Goal: Contribute content: Contribute content

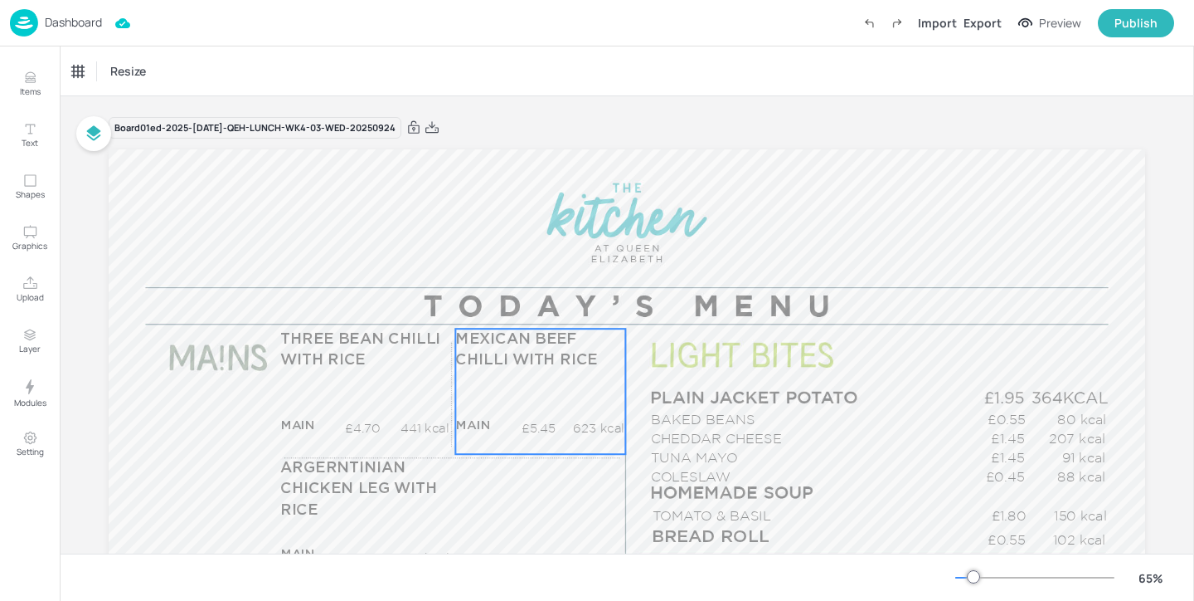
scroll to position [221, 0]
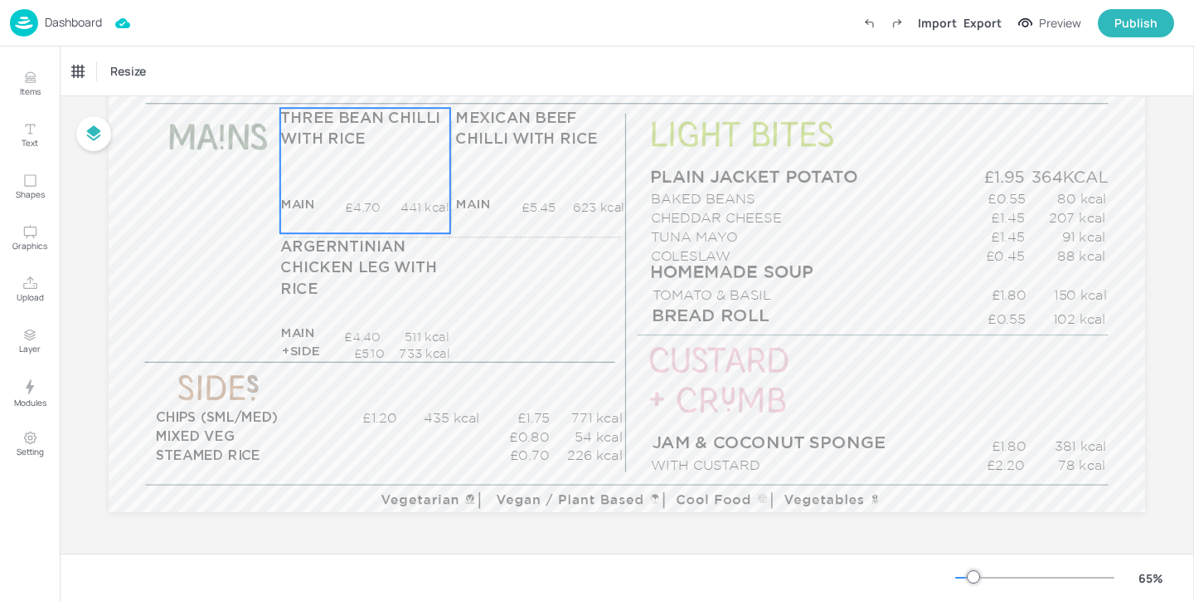
click at [401, 218] on p "kcal" at bounding box center [417, 224] width 66 height 17
click at [164, 64] on div "THREE BEAN CHILLI WITH RICE" at bounding box center [141, 71] width 138 height 15
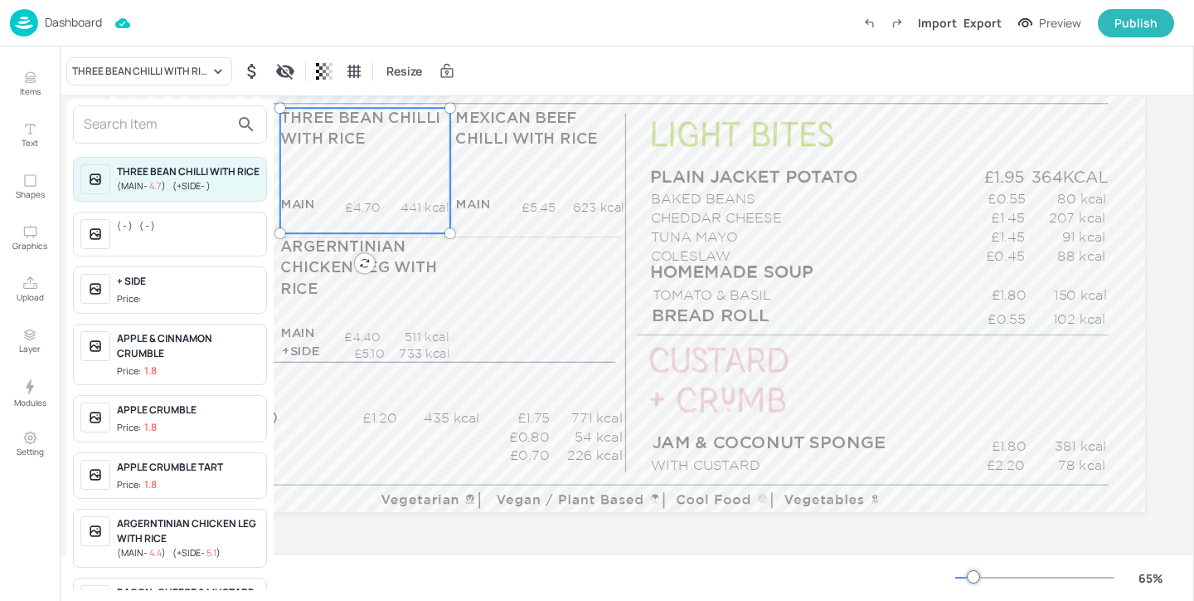
click at [166, 125] on input "text" at bounding box center [157, 124] width 146 height 27
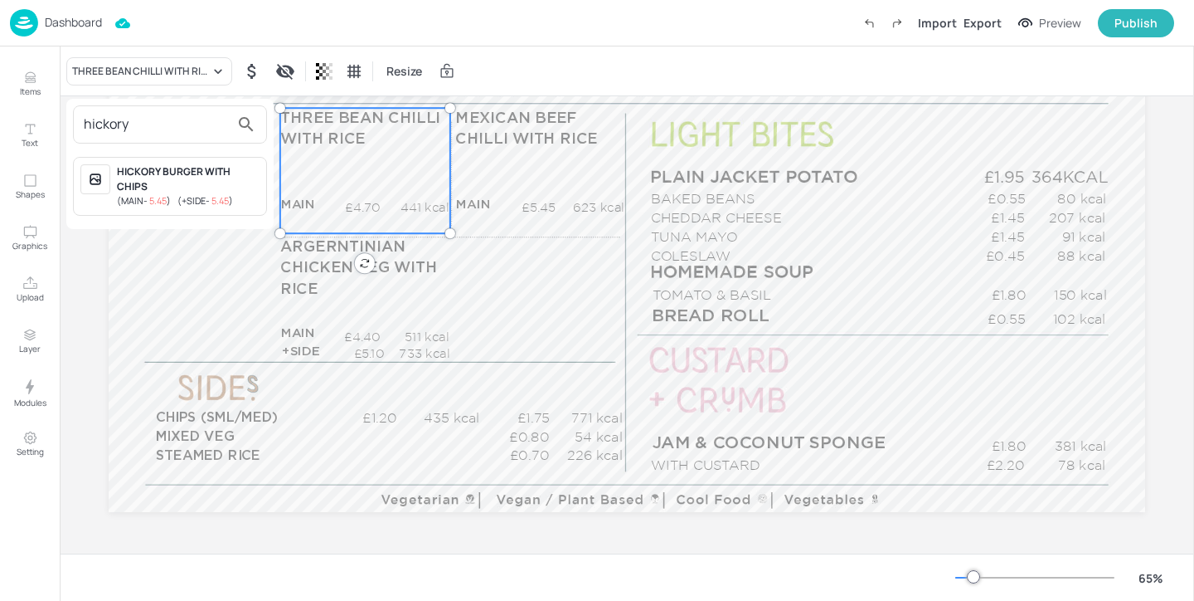
type input "hickory"
click at [217, 169] on div "HICKORY BURGER WITH CHIPS" at bounding box center [188, 179] width 143 height 30
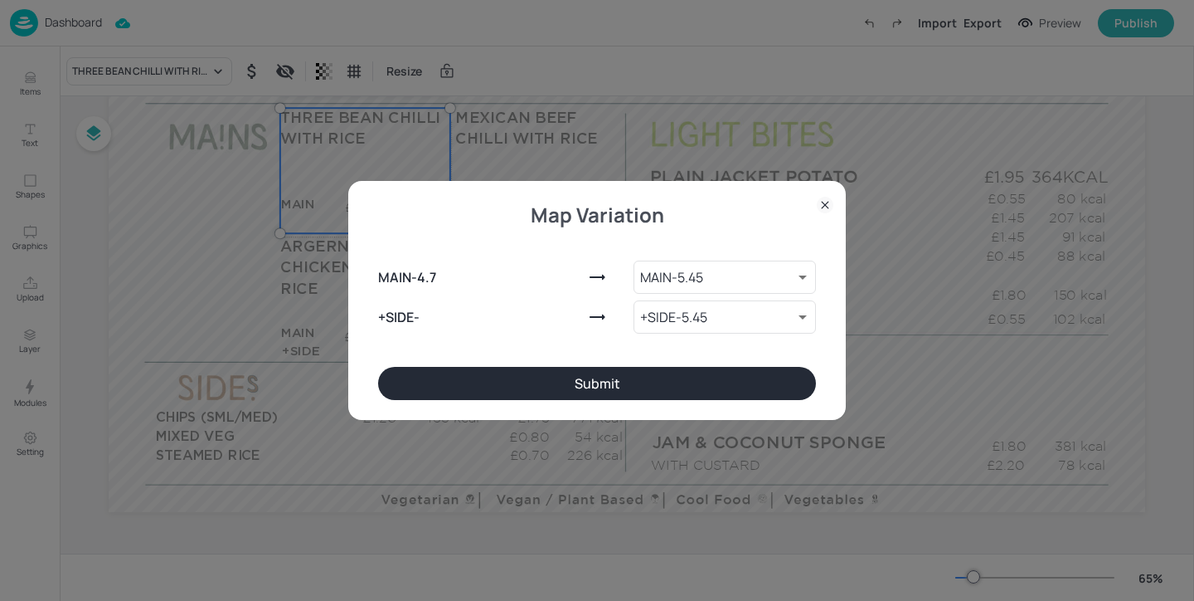
click at [529, 375] on button "Submit" at bounding box center [597, 383] width 438 height 33
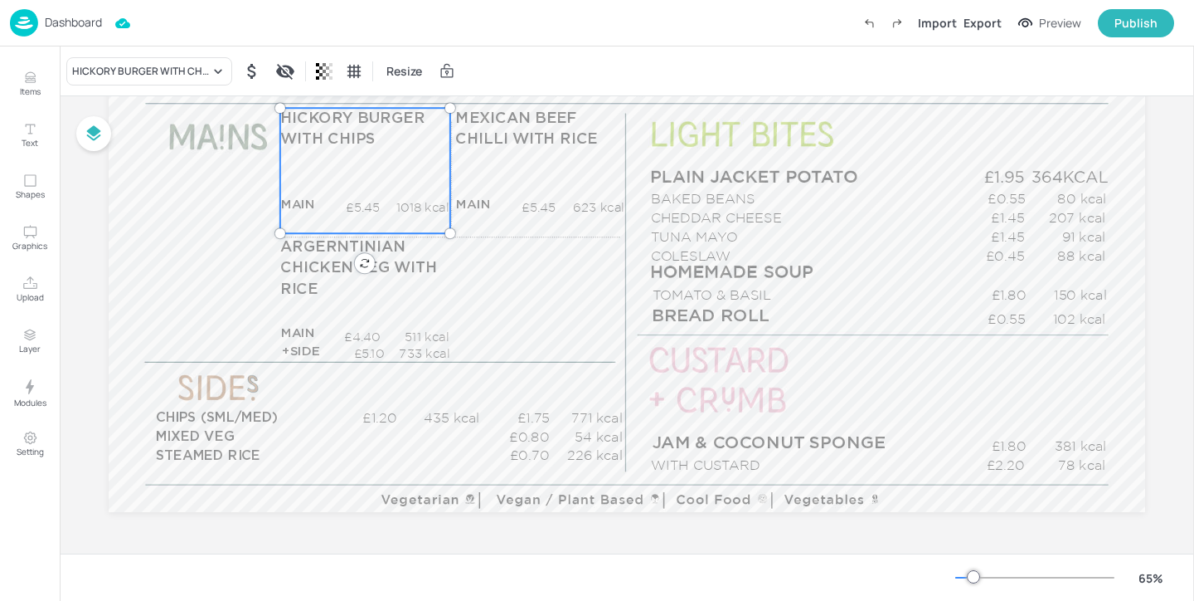
scroll to position [202, 0]
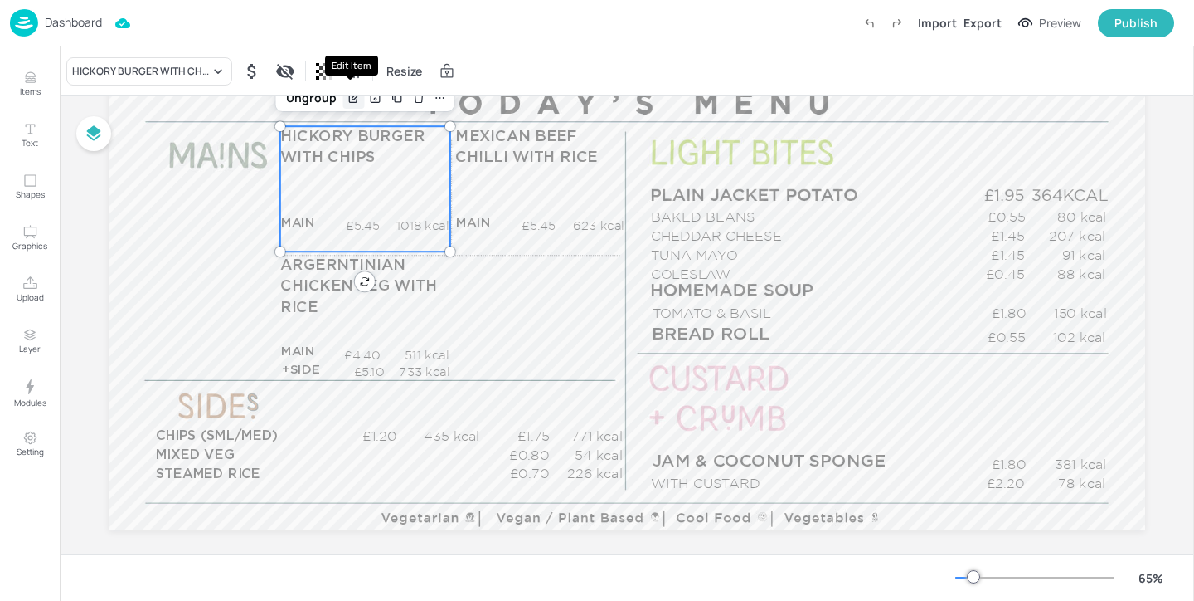
click at [353, 100] on icon "Edit Item" at bounding box center [352, 98] width 7 height 7
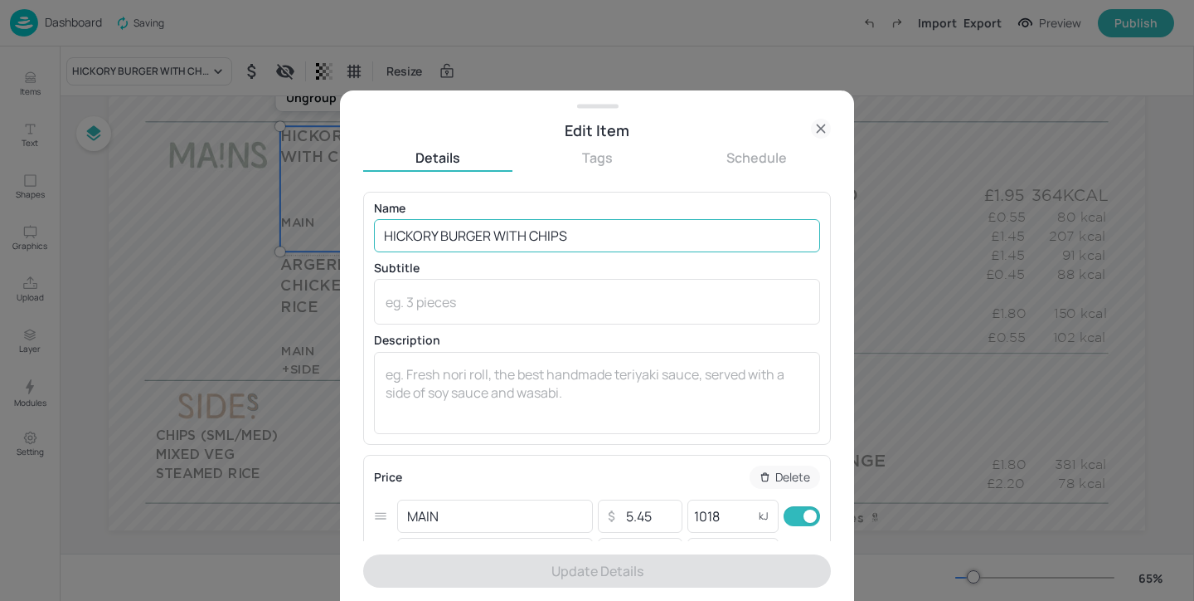
click at [440, 236] on input "HICKORY BURGER WITH CHIPS" at bounding box center [597, 235] width 446 height 33
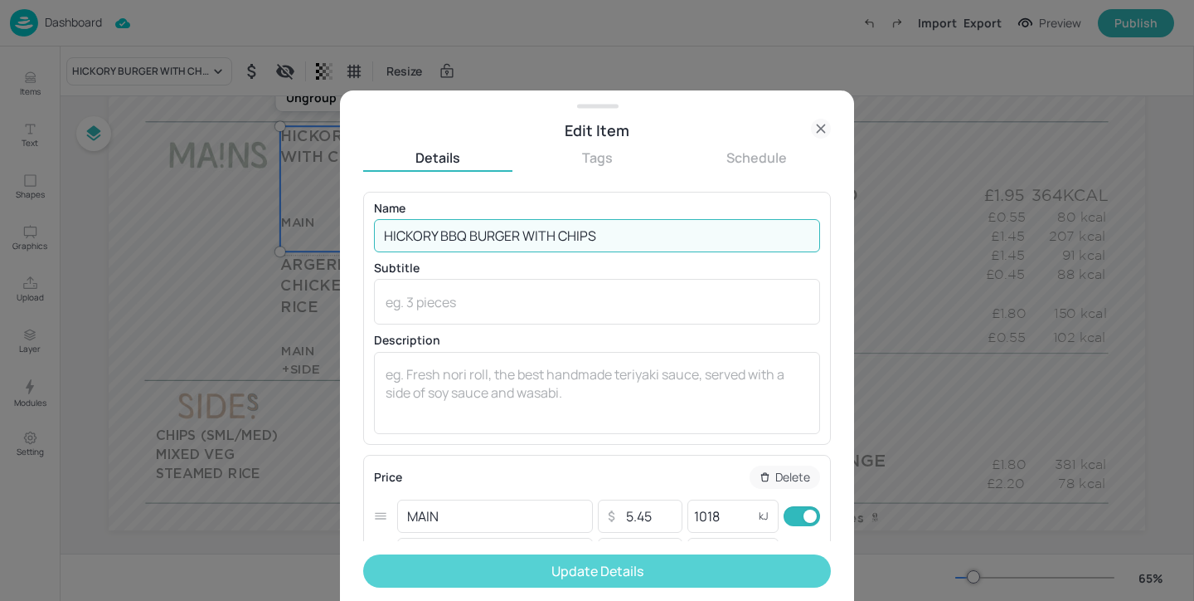
type input "HICKORY BBQ BURGER WITH CHIPS"
click at [597, 572] on button "Update Details" at bounding box center [597, 570] width 468 height 33
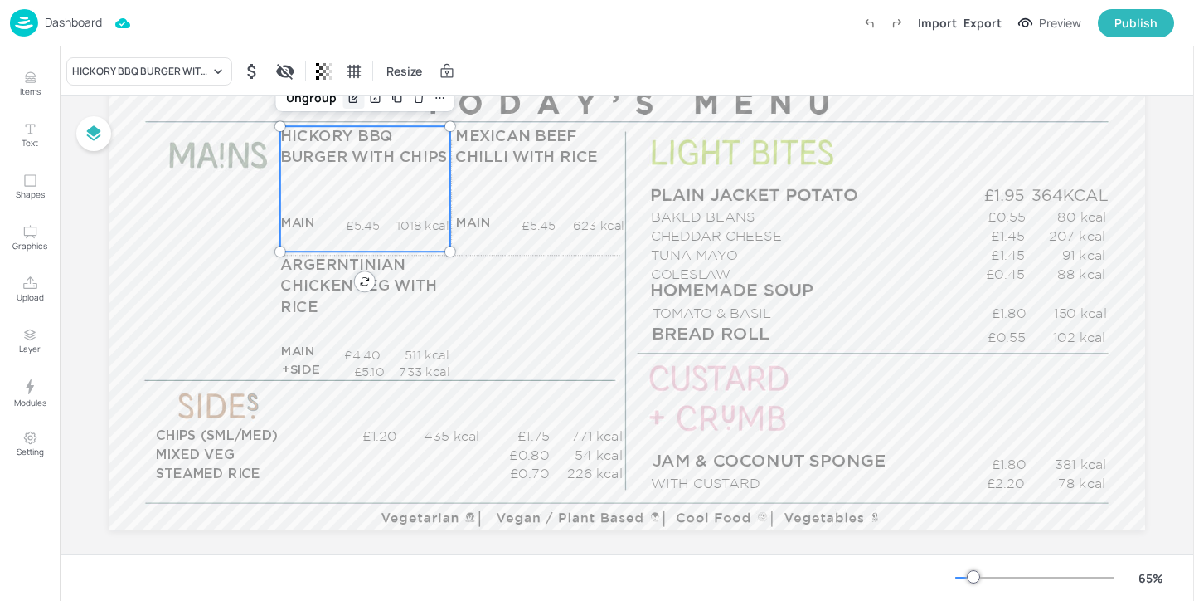
click at [349, 102] on icon "Edit Item" at bounding box center [352, 98] width 7 height 7
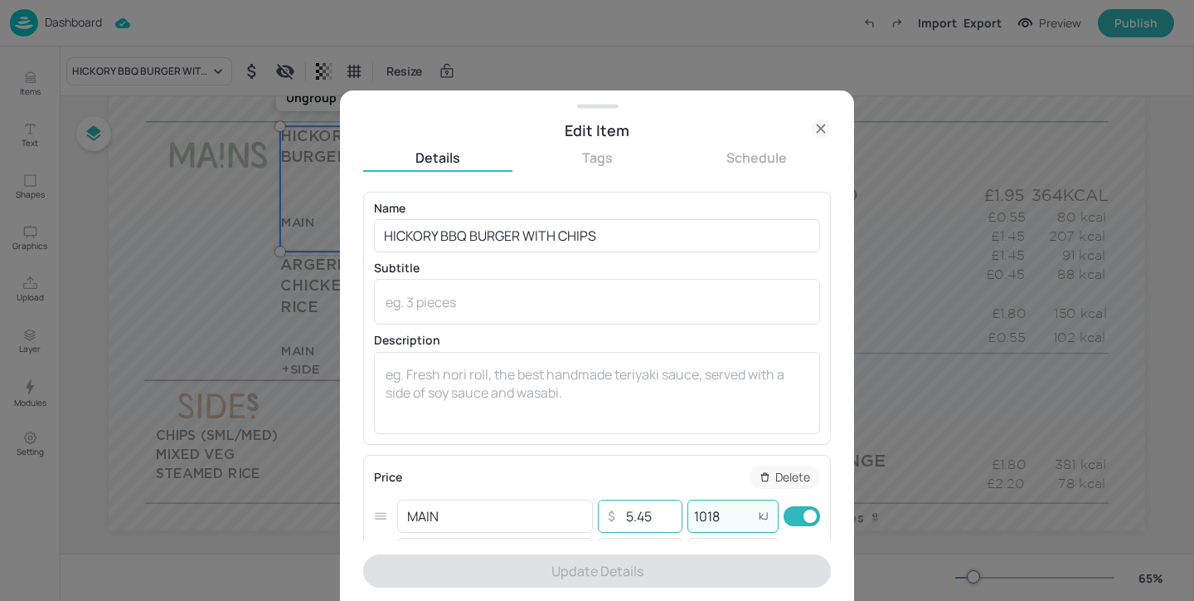
drag, startPoint x: 741, startPoint y: 506, endPoint x: 673, endPoint y: 506, distance: 68.0
click at [673, 506] on div "MAIN ​ ​ 5.45 ​ 1018 kJ ​" at bounding box center [597, 516] width 446 height 38
paste input "720"
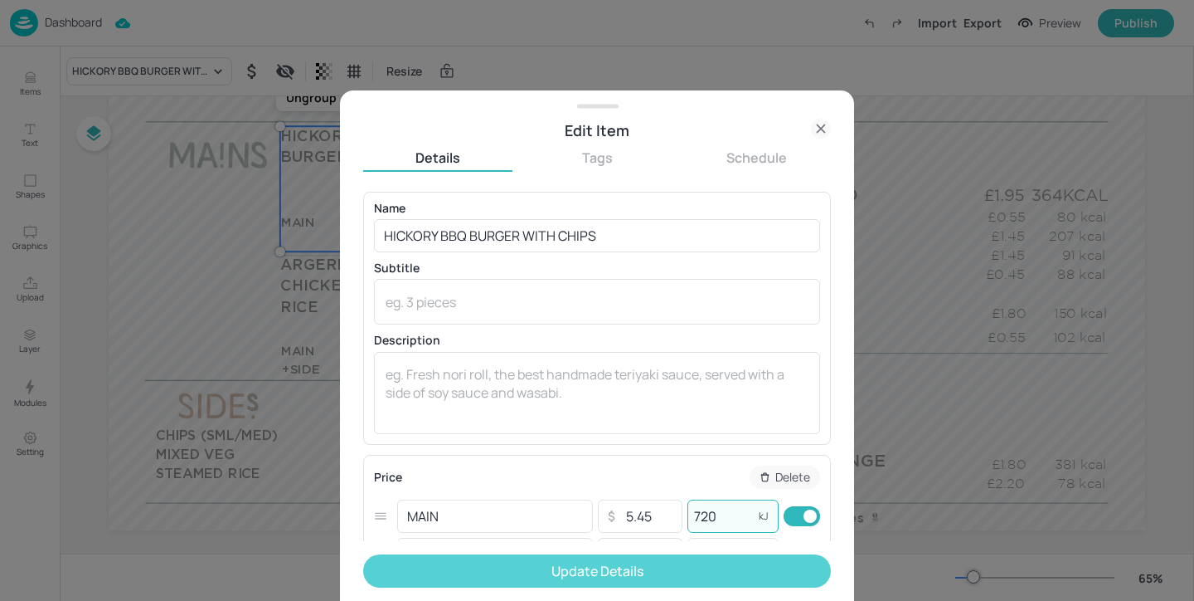
type input "720"
click at [704, 570] on button "Update Details" at bounding box center [597, 570] width 468 height 33
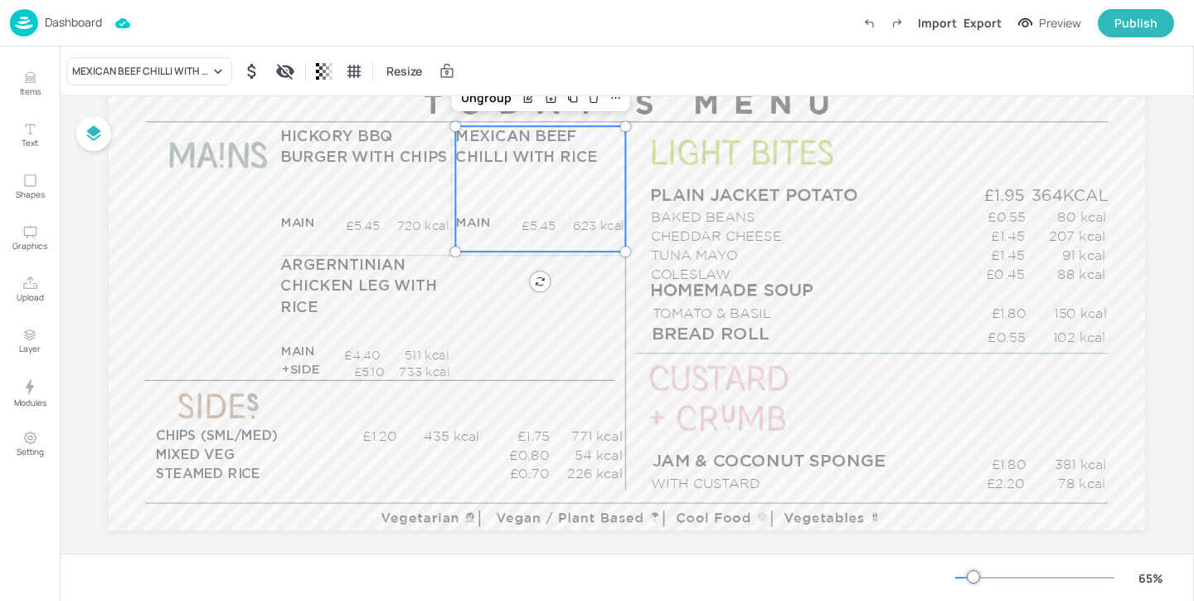
click at [532, 168] on div "MEXICAN BEEF CHILLI WITH RICE MAIN £5.45 623 kcal +SIDE £5.45 kcal" at bounding box center [540, 188] width 170 height 125
click at [197, 64] on div "MEXICAN BEEF CHILLI WITH RICE" at bounding box center [141, 71] width 138 height 15
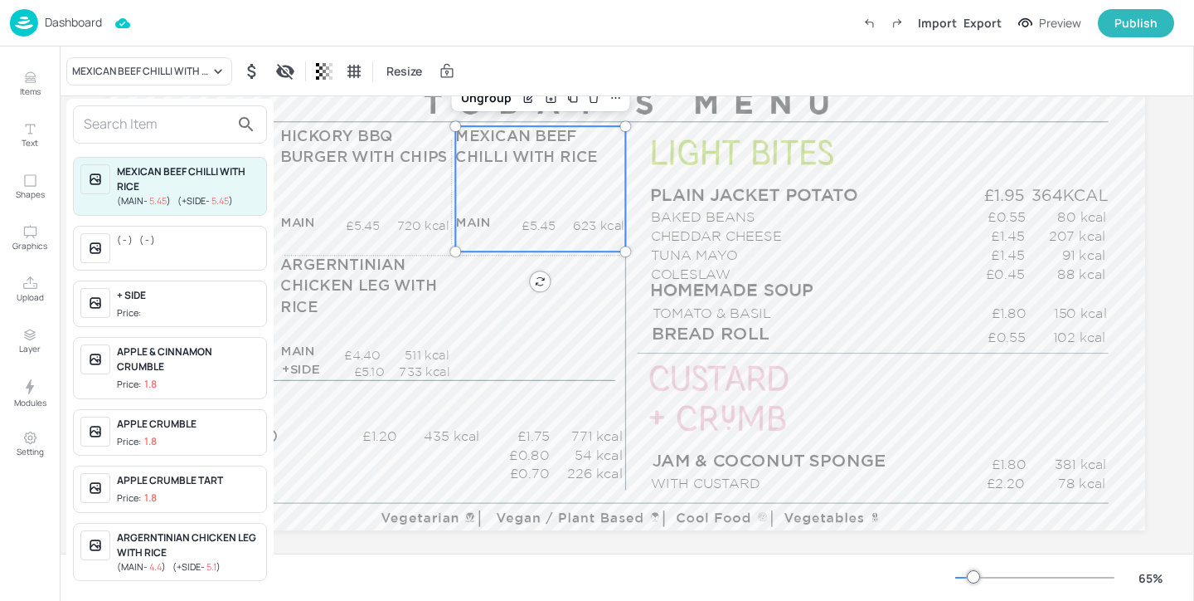
click at [185, 117] on input "text" at bounding box center [157, 124] width 146 height 27
click at [38, 89] on div at bounding box center [597, 300] width 1194 height 601
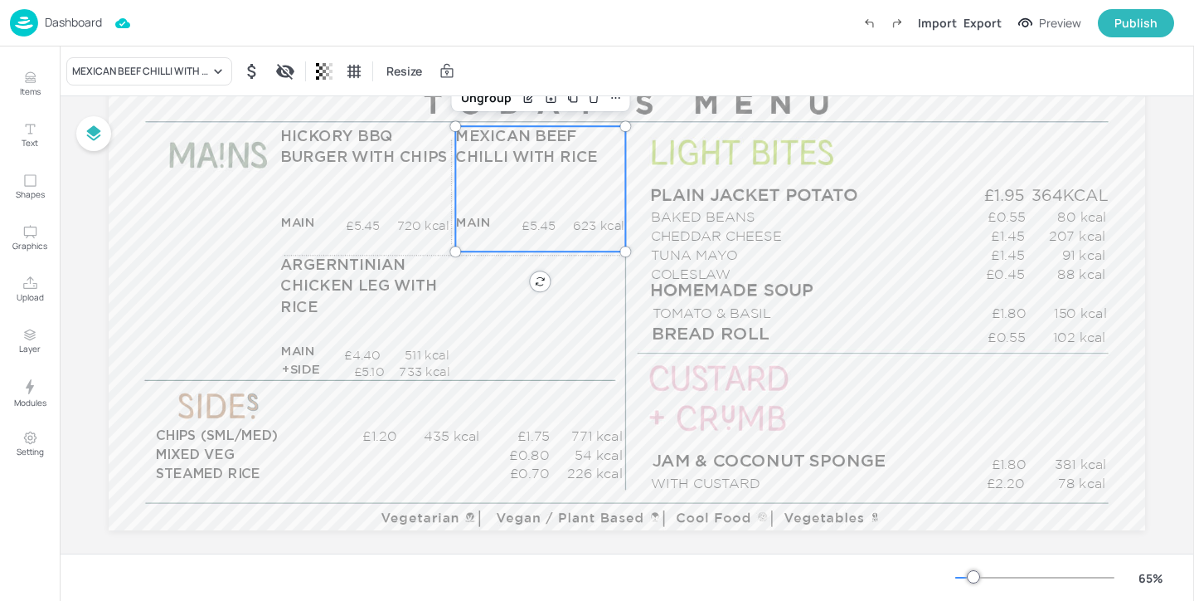
click at [19, 89] on div "MEXICAN BEEF CHILLI WITH RICE ( MAIN - 5.45 ) ( +SIDE - 5.45 ) ( - ) ( - ) + SI…" at bounding box center [597, 304] width 1194 height 594
click at [36, 81] on icon "Items" at bounding box center [30, 78] width 16 height 16
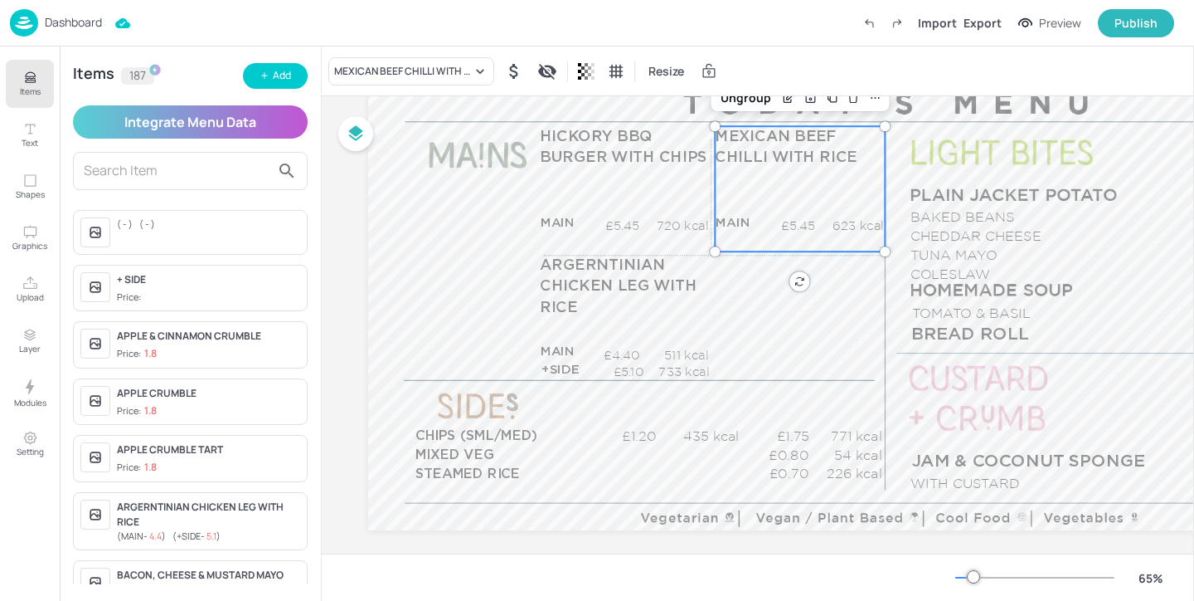
click at [271, 89] on div "Items 187 Add Integrate Menu Data ( - ) ( - ) + SIDE Price: APPLE & CINNAMON CR…" at bounding box center [190, 323] width 261 height 554
click at [292, 75] on button "Add" at bounding box center [275, 76] width 65 height 26
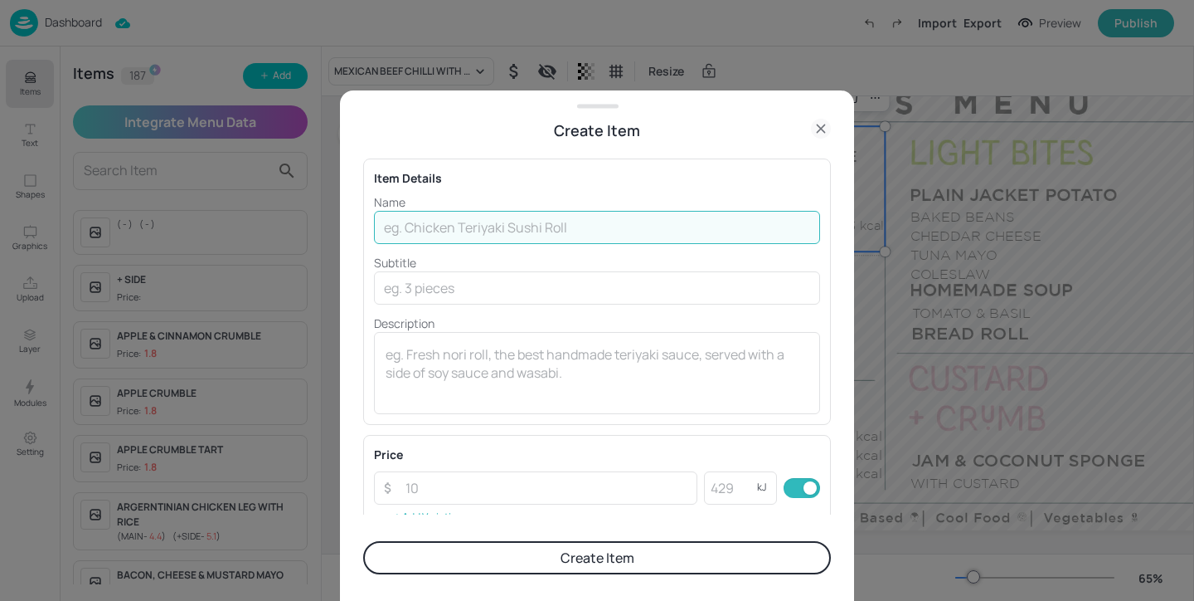
click at [462, 229] on input "text" at bounding box center [597, 227] width 446 height 33
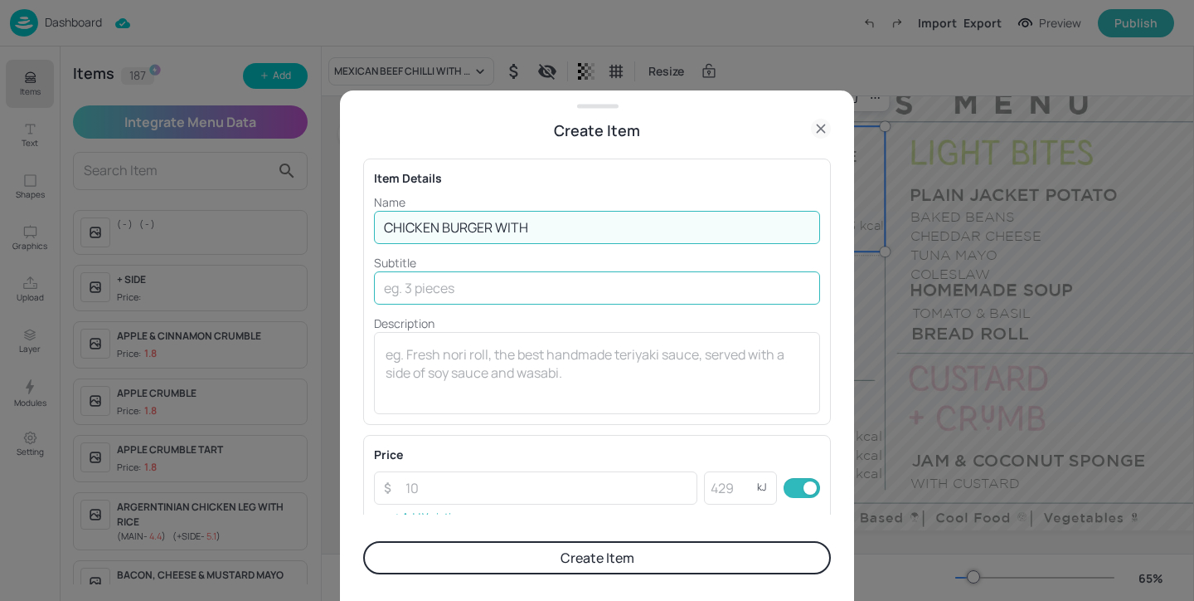
type input "CHICKEN BURGER WITH CHIPS"
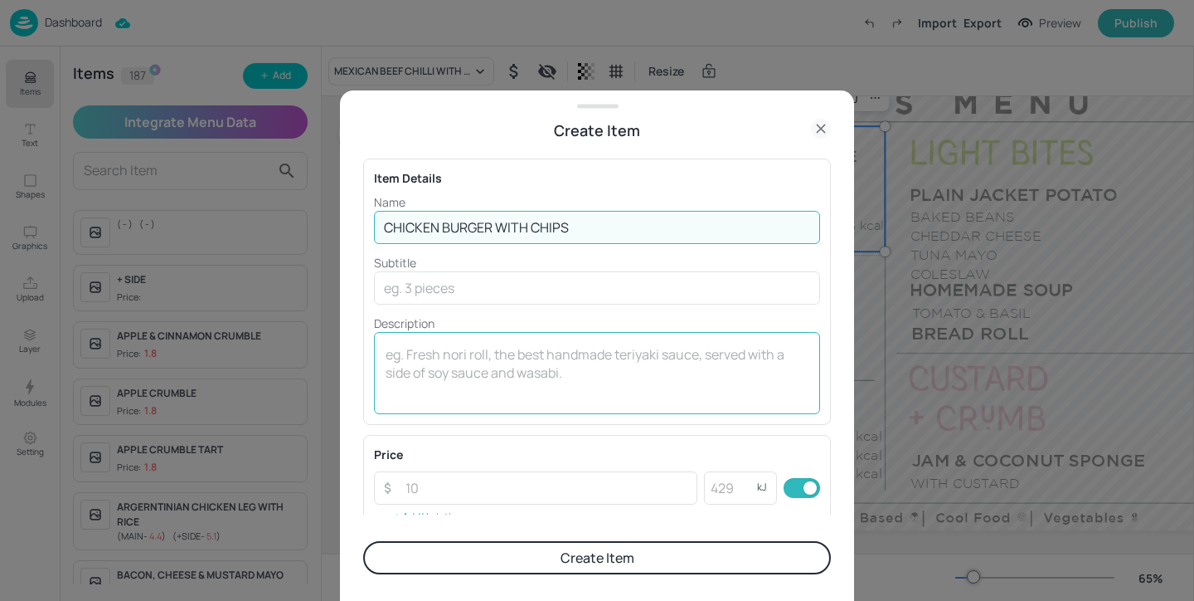
click at [565, 355] on textarea at bounding box center [597, 372] width 423 height 55
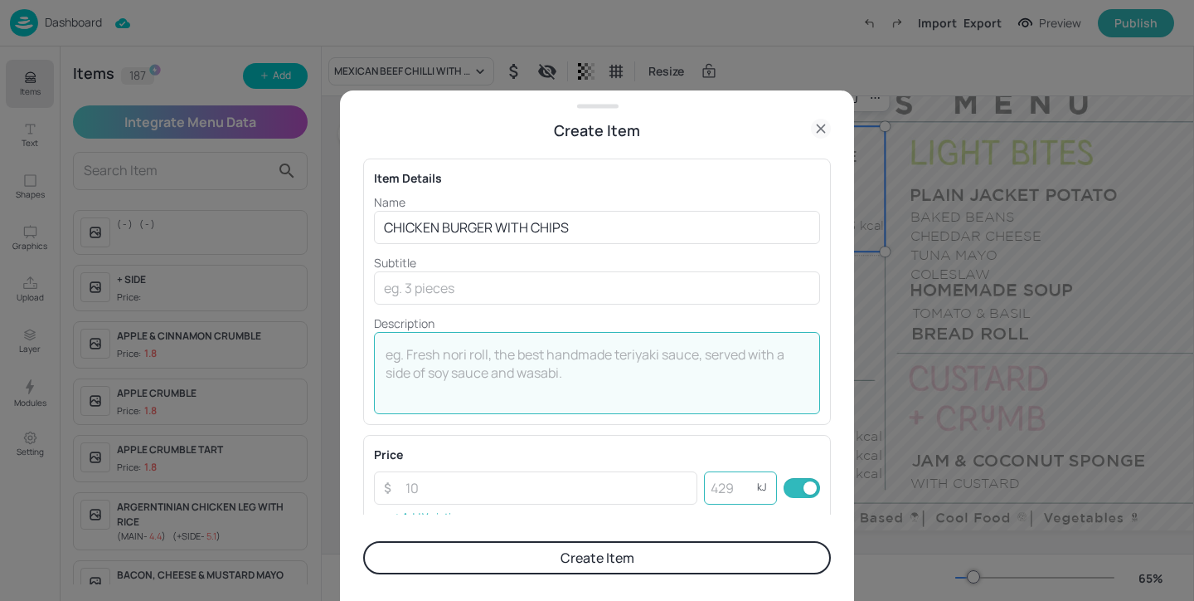
click at [727, 491] on input "number" at bounding box center [730, 487] width 53 height 33
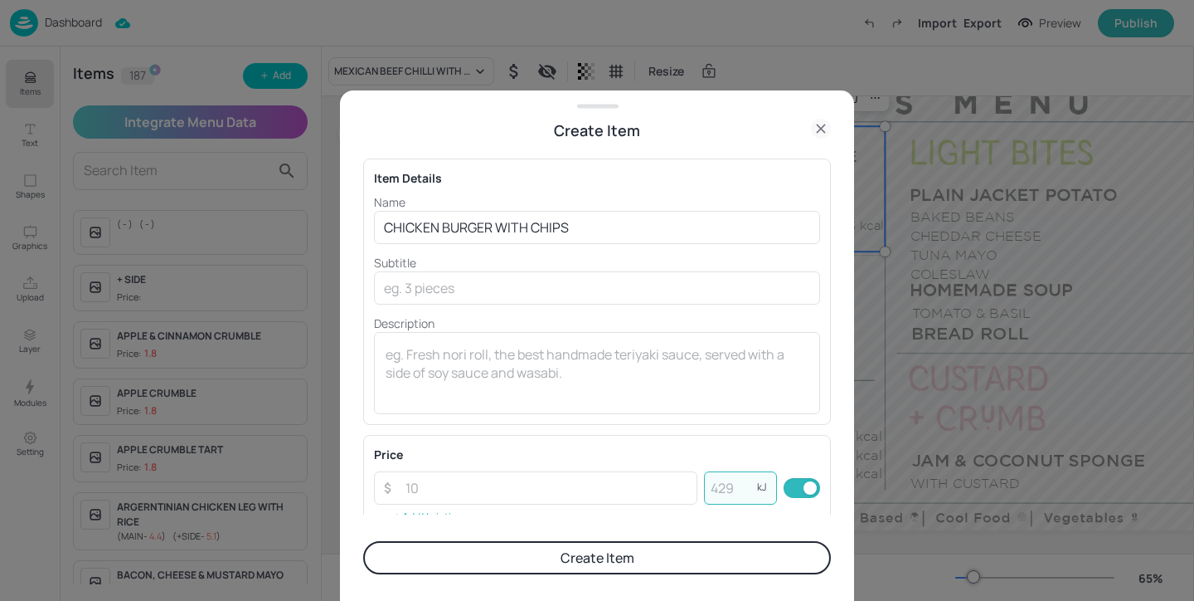
paste input "892"
type input "892"
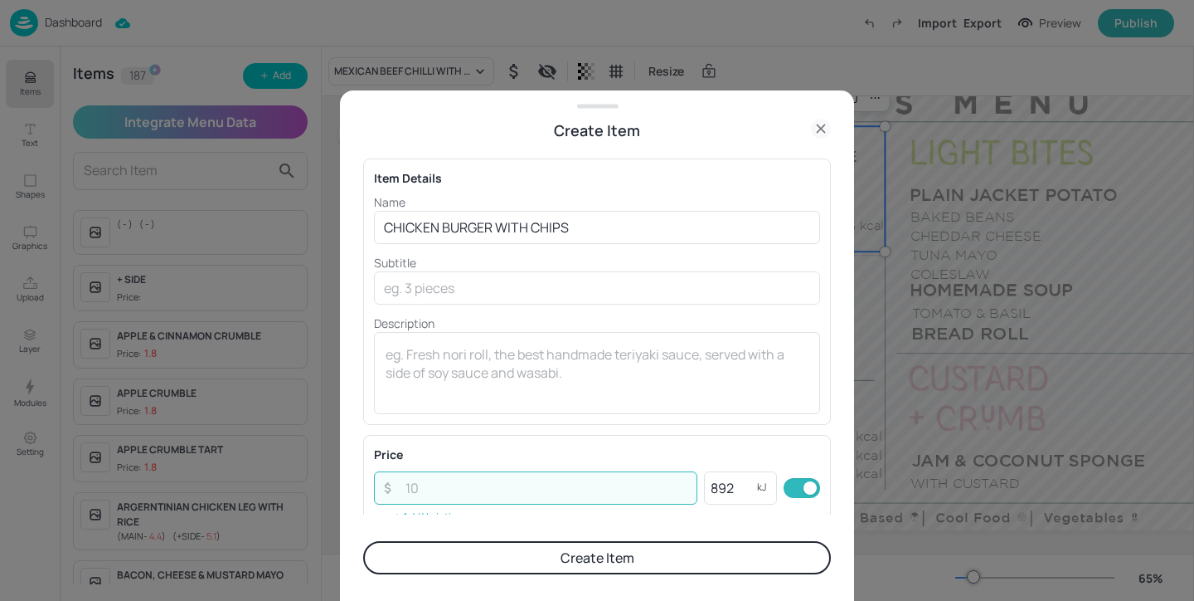
click at [455, 485] on input "number" at bounding box center [547, 487] width 302 height 33
paste input "3.95"
type input "3.95"
